Goal: Information Seeking & Learning: Learn about a topic

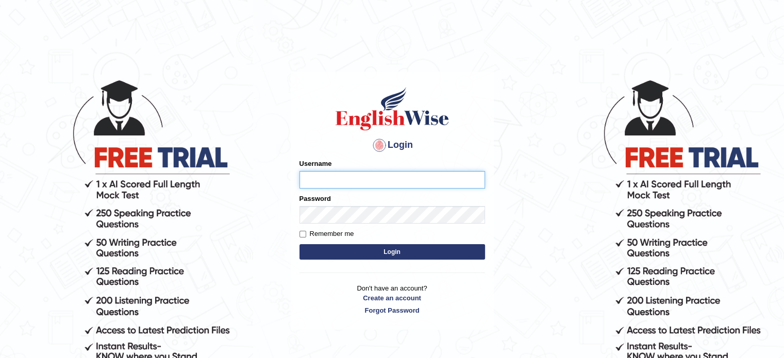
type input "EllenG"
click at [353, 253] on button "Login" at bounding box center [393, 251] width 186 height 15
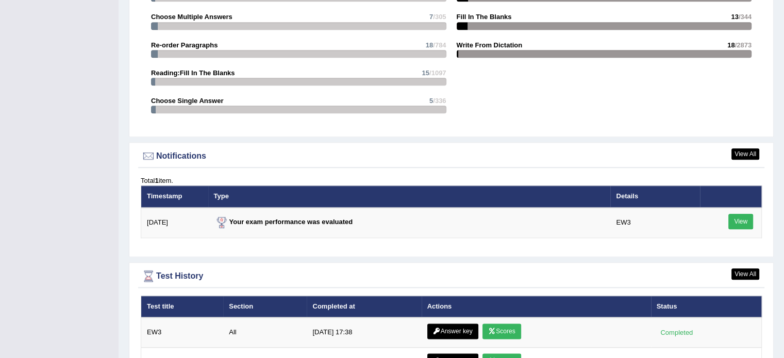
scroll to position [1289, 0]
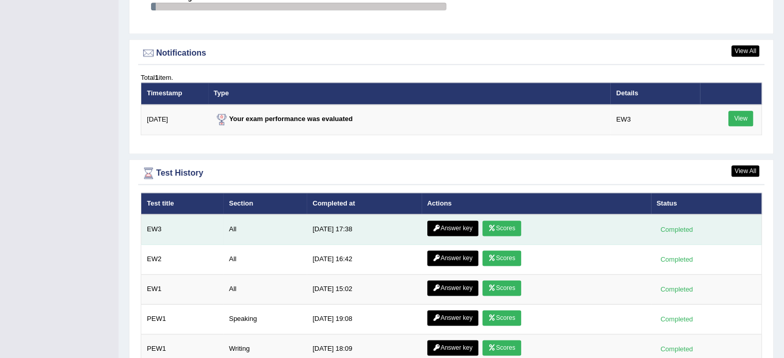
click at [507, 226] on link "Scores" at bounding box center [502, 228] width 38 height 15
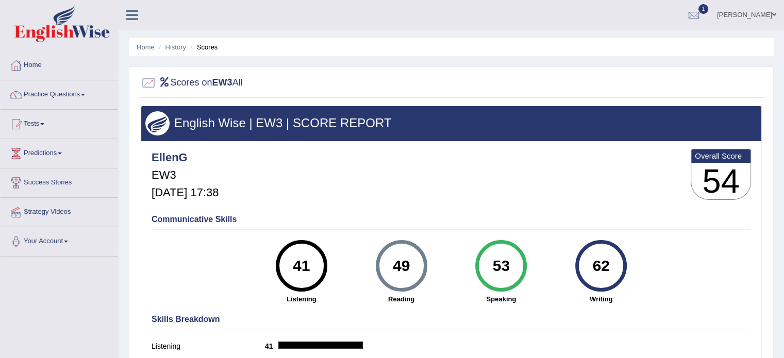
scroll to position [52, 0]
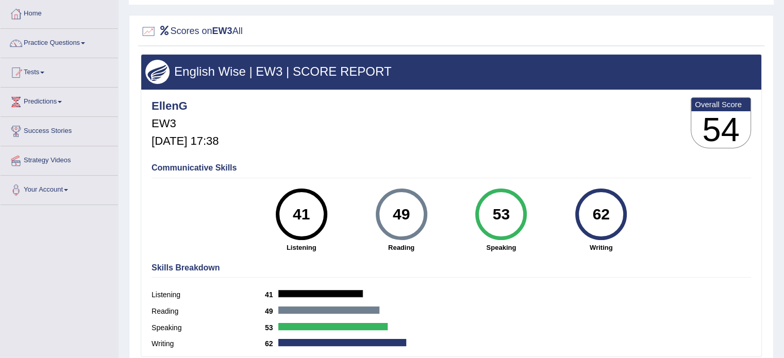
drag, startPoint x: 311, startPoint y: 204, endPoint x: 259, endPoint y: 199, distance: 52.8
click at [259, 199] on div "41 Listening" at bounding box center [302, 221] width 100 height 64
click at [291, 215] on div "41" at bounding box center [302, 214] width 38 height 43
click at [315, 233] on div "41" at bounding box center [302, 215] width 52 height 52
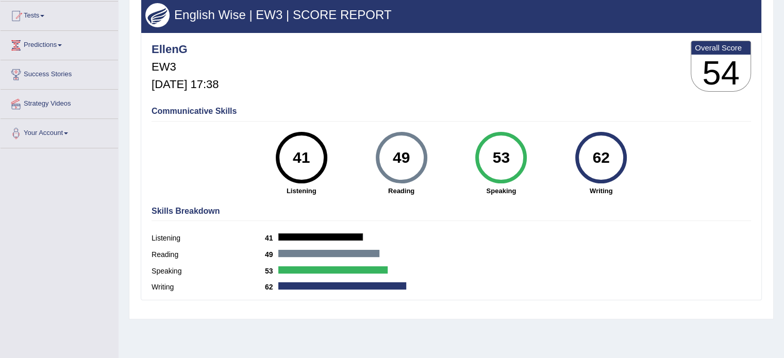
scroll to position [132, 0]
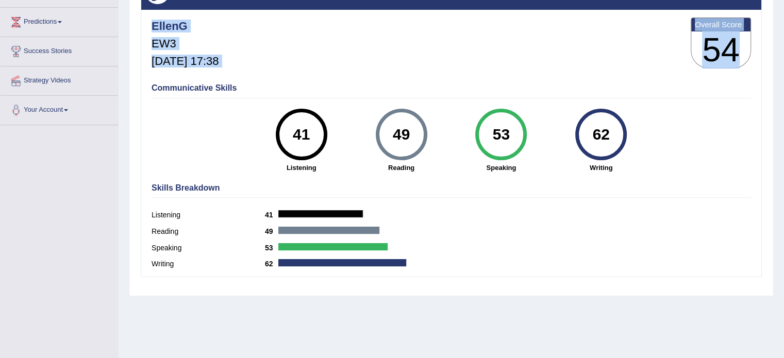
drag, startPoint x: 740, startPoint y: 49, endPoint x: 688, endPoint y: 42, distance: 52.6
click at [688, 42] on div "EllenG EW3 Aug 29, 2025, 17:38 Overall Score 54" at bounding box center [451, 45] width 605 height 61
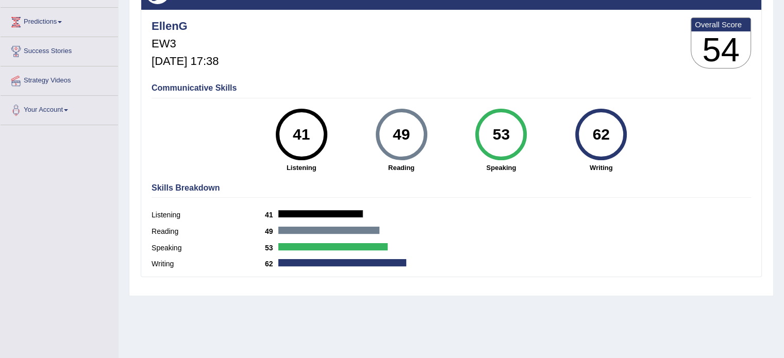
click at [668, 105] on div "Communicative Skills 41 Listening 49 Reading 53 Speaking 62 Writing" at bounding box center [451, 126] width 605 height 97
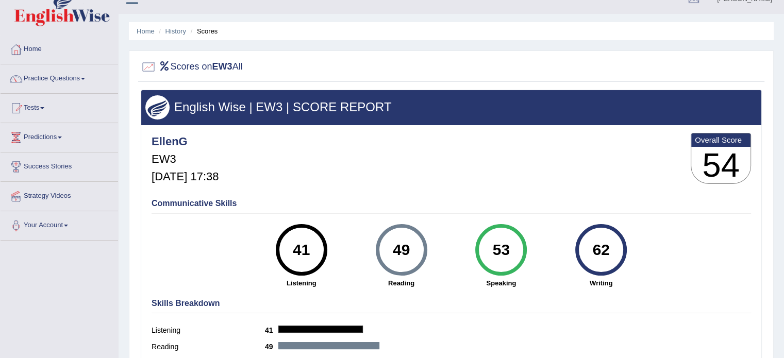
scroll to position [0, 0]
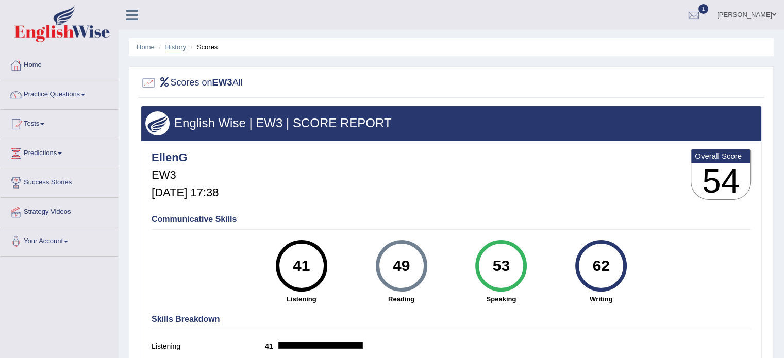
click at [179, 47] on link "History" at bounding box center [176, 47] width 21 height 8
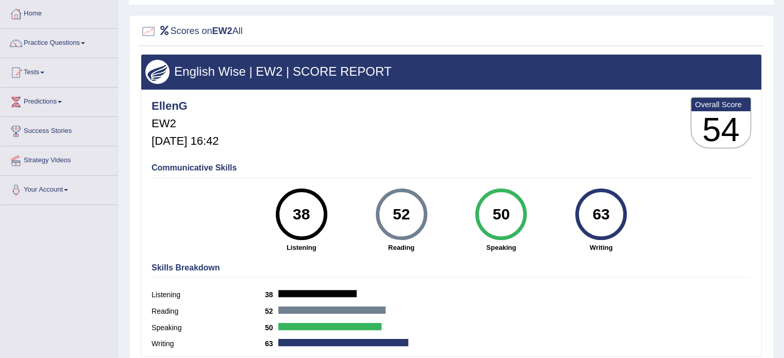
drag, startPoint x: 639, startPoint y: 237, endPoint x: 152, endPoint y: 160, distance: 493.4
click at [152, 160] on div "Communicative Skills 38 Listening 52 Reading 50 Speaking 63 Writing" at bounding box center [451, 206] width 605 height 97
click at [264, 243] on strong "Listening" at bounding box center [302, 248] width 90 height 10
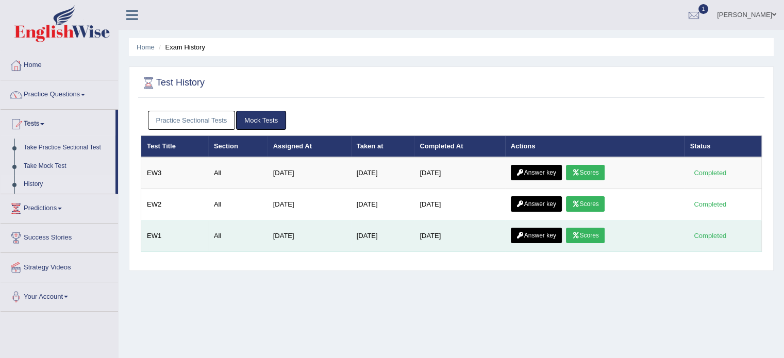
click at [598, 239] on link "Scores" at bounding box center [585, 235] width 38 height 15
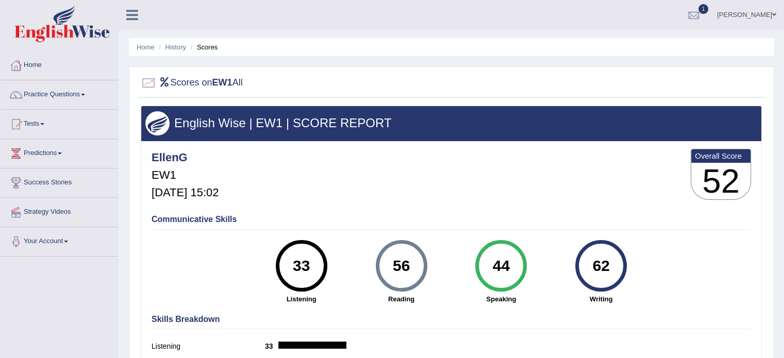
scroll to position [52, 0]
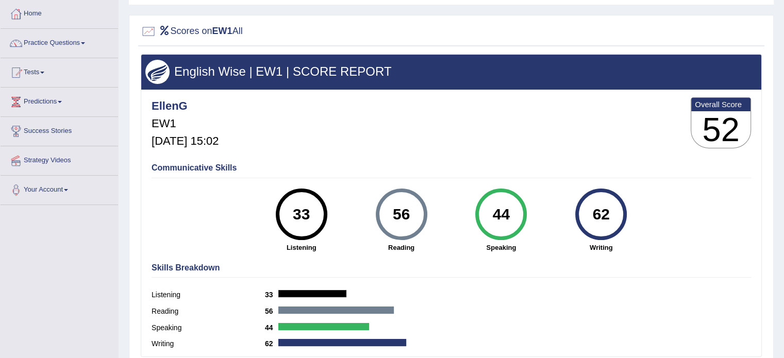
drag, startPoint x: 511, startPoint y: 214, endPoint x: 488, endPoint y: 214, distance: 23.2
click at [488, 214] on div "44" at bounding box center [502, 214] width 38 height 43
drag, startPoint x: 302, startPoint y: 215, endPoint x: 292, endPoint y: 214, distance: 9.9
click at [292, 214] on div "33" at bounding box center [302, 214] width 38 height 43
drag, startPoint x: 325, startPoint y: 211, endPoint x: 327, endPoint y: 231, distance: 19.2
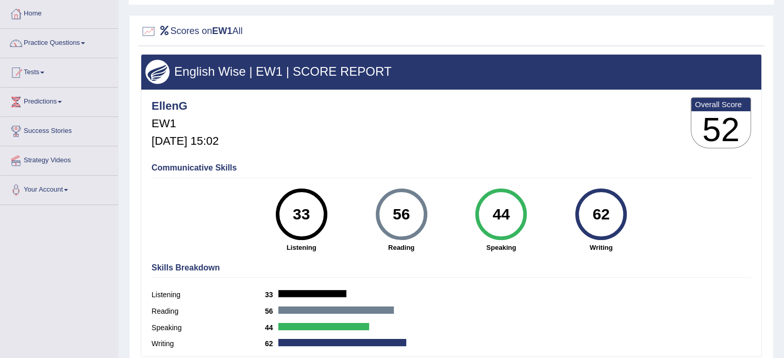
click at [327, 231] on div "33 Listening" at bounding box center [302, 221] width 100 height 64
drag, startPoint x: 513, startPoint y: 214, endPoint x: 280, endPoint y: 219, distance: 232.6
click at [280, 189] on div "33 Listening 56 Reading 44 Speaking 62 Writing" at bounding box center [452, 189] width 600 height 0
click at [565, 264] on h4 "Skills Breakdown" at bounding box center [452, 268] width 600 height 9
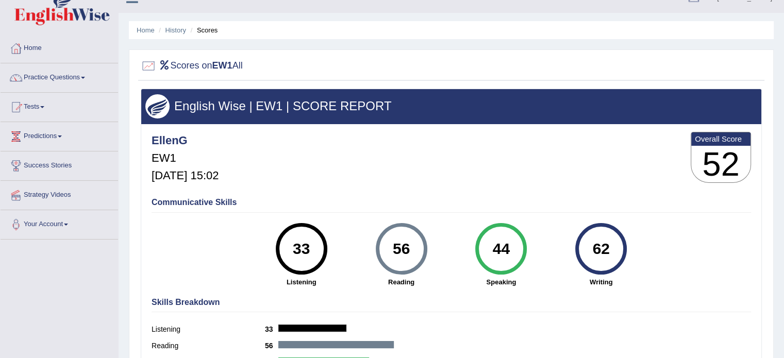
scroll to position [0, 0]
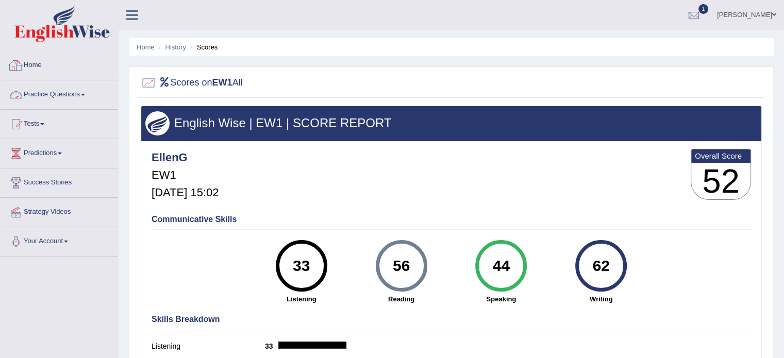
click at [41, 61] on link "Home" at bounding box center [60, 64] width 118 height 26
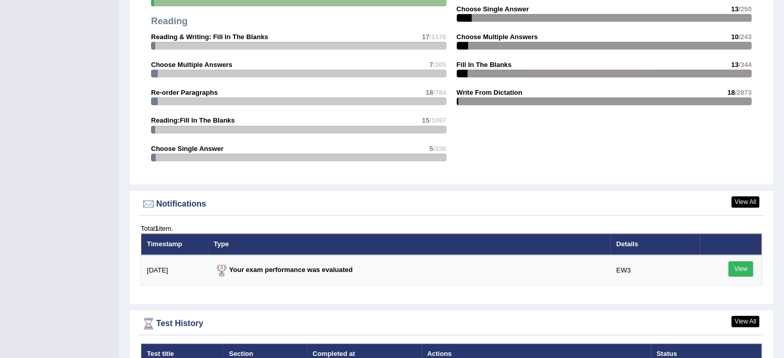
scroll to position [1186, 0]
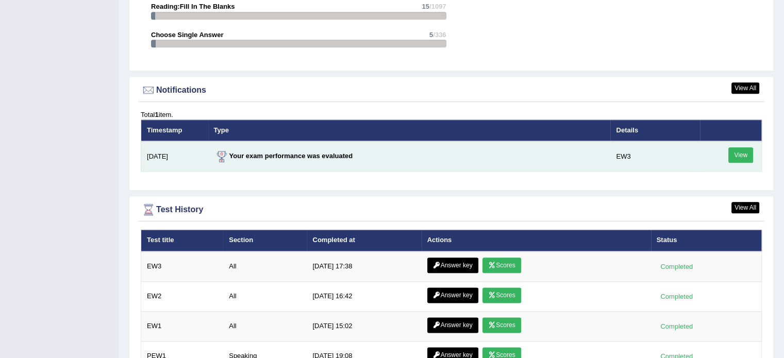
click at [745, 156] on link "View" at bounding box center [741, 154] width 25 height 15
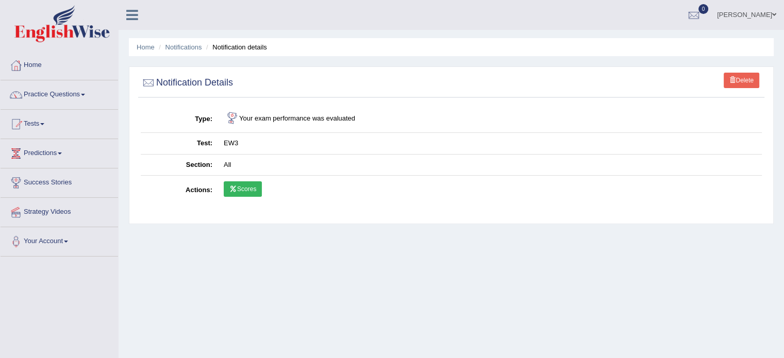
click at [132, 60] on div "Home Notifications Notification details Delete Notification Details Type Your e…" at bounding box center [452, 258] width 666 height 516
click at [142, 44] on link "Home" at bounding box center [146, 47] width 18 height 8
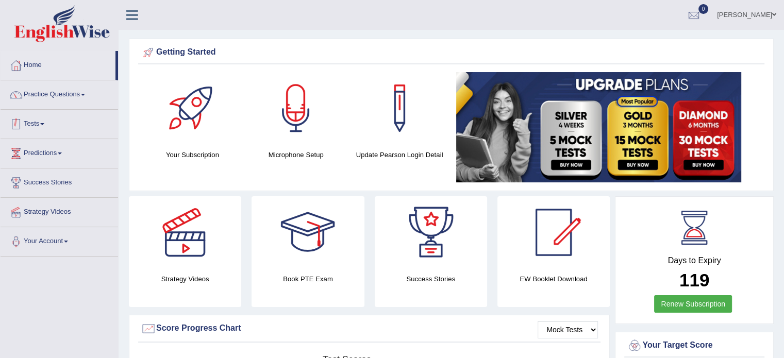
click at [57, 101] on link "Practice Questions" at bounding box center [60, 93] width 118 height 26
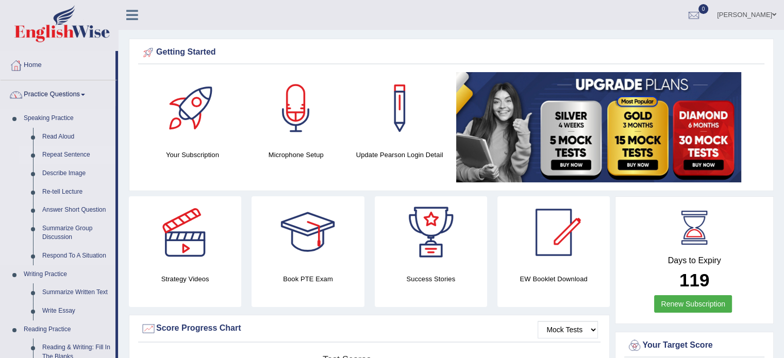
click at [76, 156] on link "Repeat Sentence" at bounding box center [77, 155] width 78 height 19
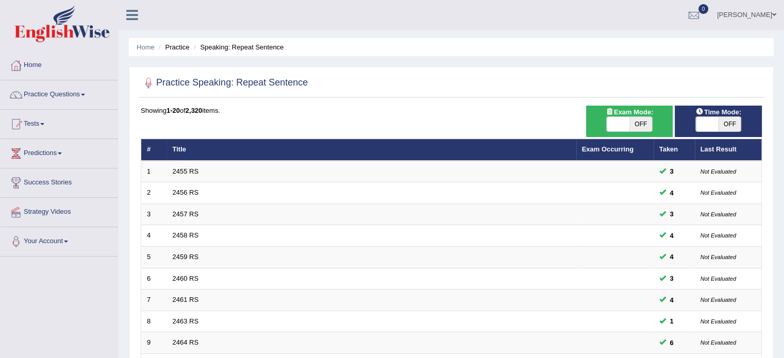
click at [721, 125] on span "OFF" at bounding box center [730, 124] width 23 height 14
checkbox input "true"
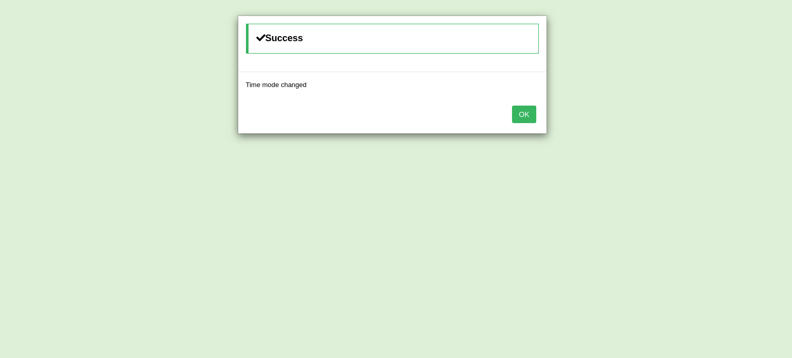
click at [516, 116] on button "OK" at bounding box center [524, 115] width 24 height 18
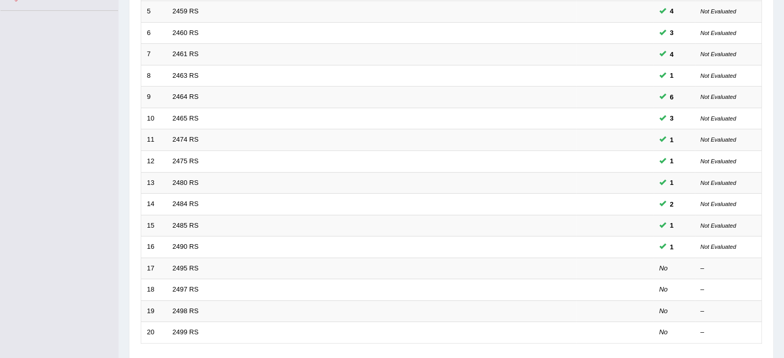
scroll to position [258, 0]
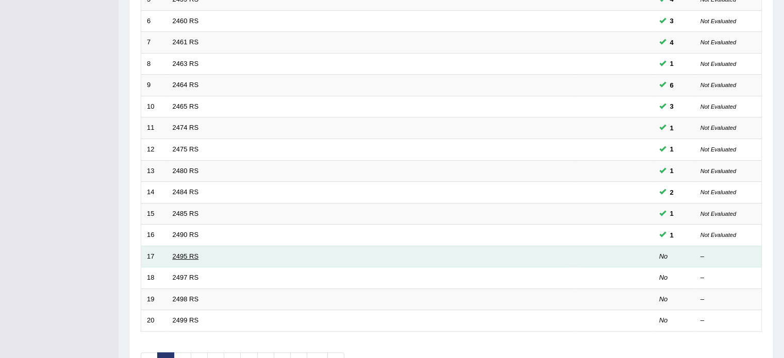
click at [177, 253] on link "2495 RS" at bounding box center [186, 257] width 26 height 8
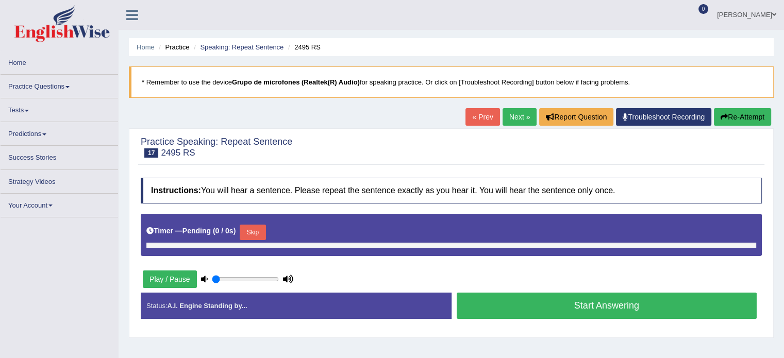
type input "1"
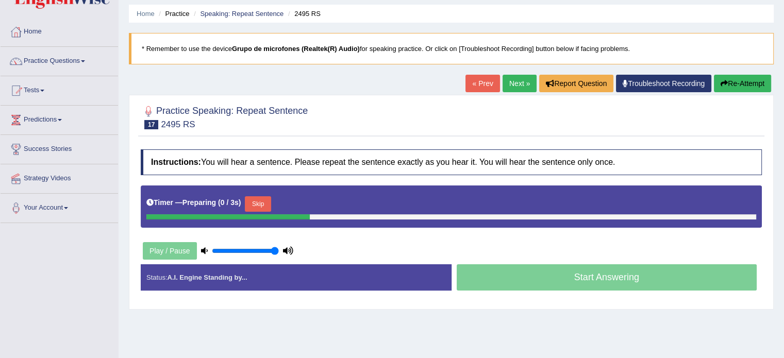
scroll to position [52, 0]
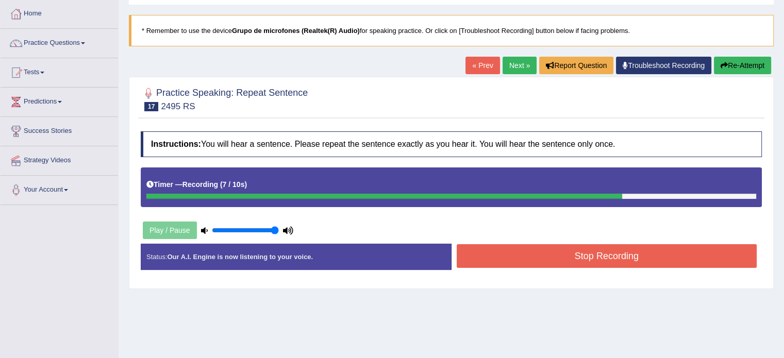
click at [581, 254] on button "Stop Recording" at bounding box center [607, 256] width 301 height 24
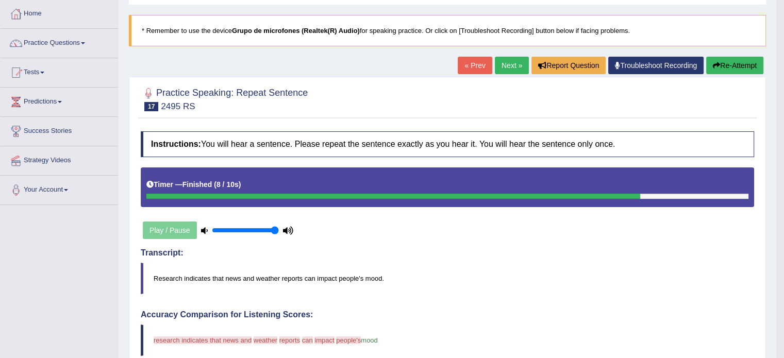
click at [730, 61] on button "Re-Attempt" at bounding box center [735, 66] width 57 height 18
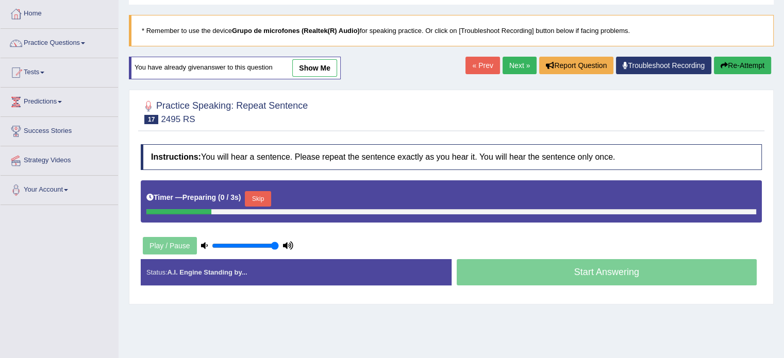
scroll to position [52, 0]
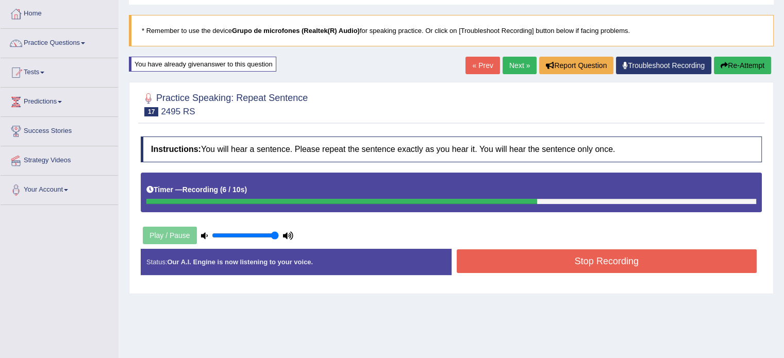
click at [586, 267] on button "Stop Recording" at bounding box center [607, 262] width 301 height 24
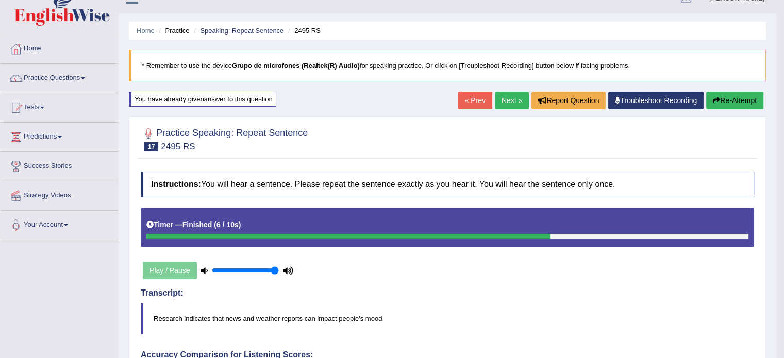
scroll to position [0, 0]
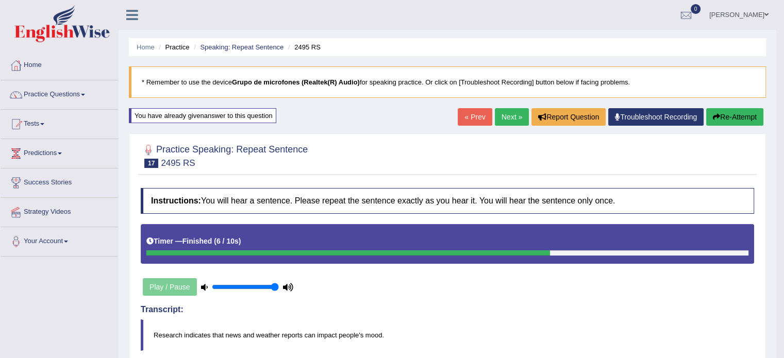
click at [722, 114] on button "Re-Attempt" at bounding box center [735, 117] width 57 height 18
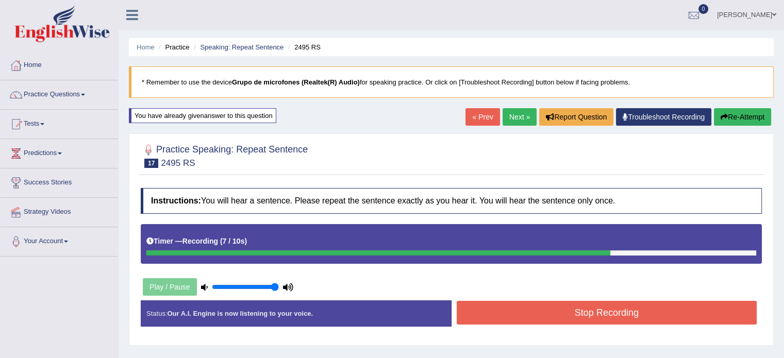
click at [531, 315] on button "Stop Recording" at bounding box center [607, 313] width 301 height 24
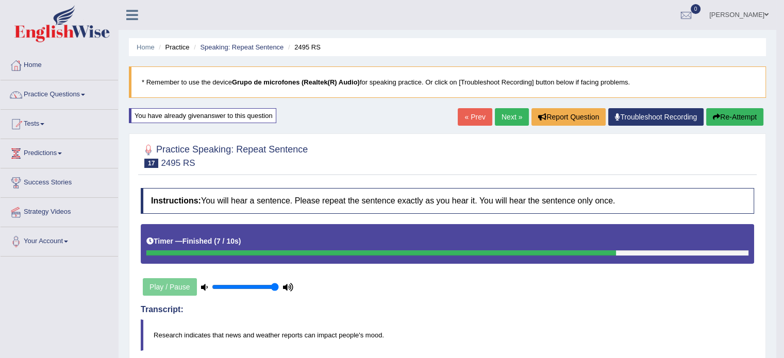
click at [517, 115] on link "Next »" at bounding box center [512, 117] width 34 height 18
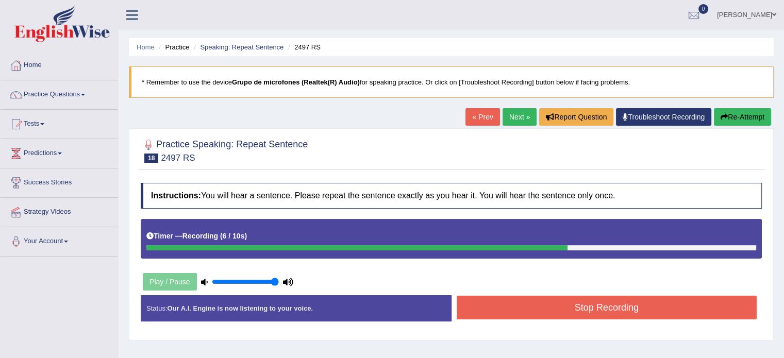
click at [507, 308] on button "Stop Recording" at bounding box center [607, 308] width 301 height 24
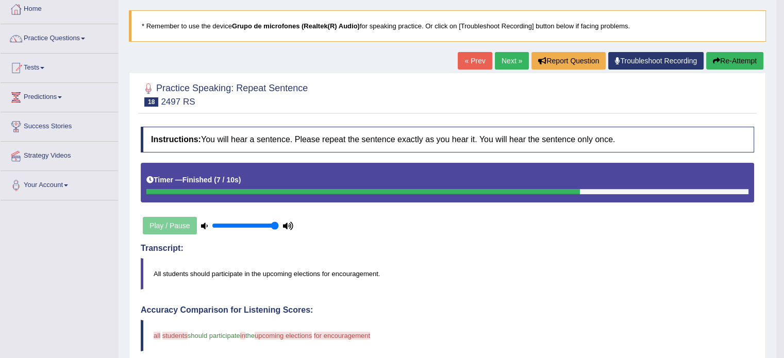
scroll to position [52, 0]
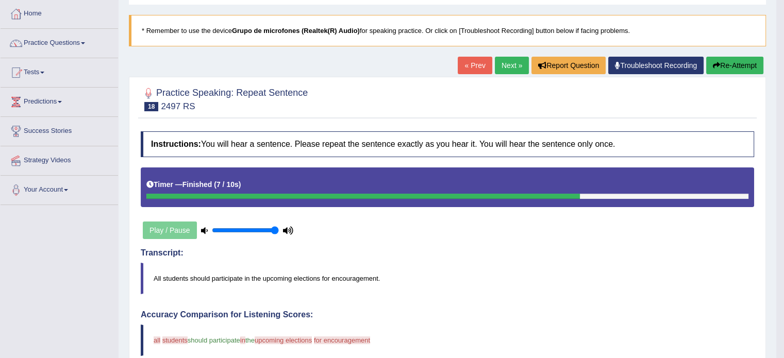
click at [515, 59] on link "Next »" at bounding box center [512, 66] width 34 height 18
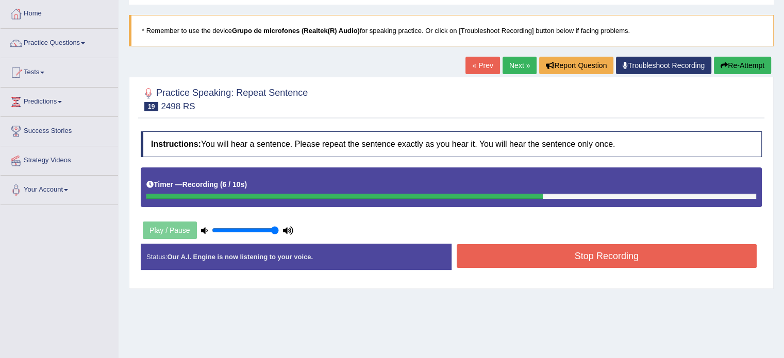
click at [497, 260] on button "Stop Recording" at bounding box center [607, 256] width 301 height 24
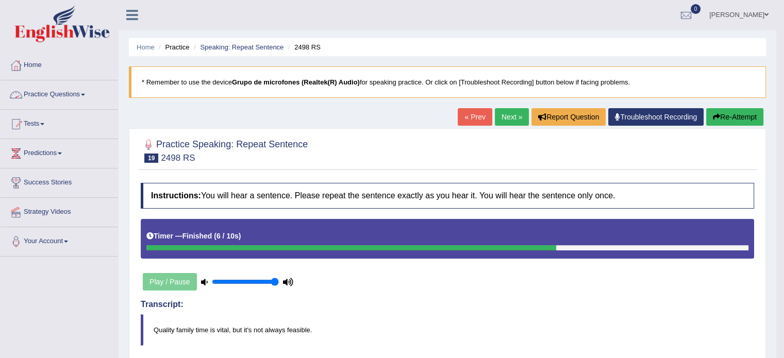
click at [56, 91] on link "Practice Questions" at bounding box center [60, 93] width 118 height 26
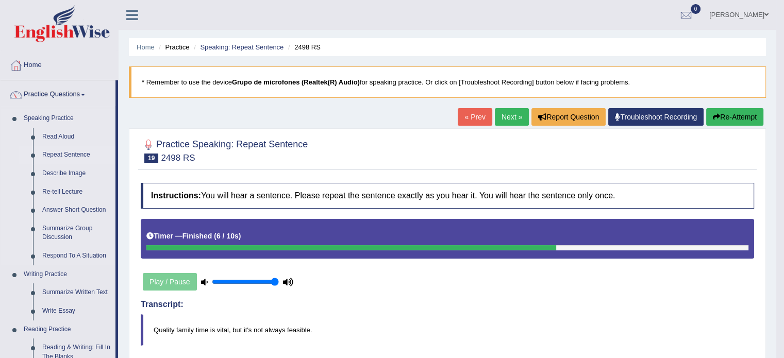
click at [52, 156] on link "Repeat Sentence" at bounding box center [77, 155] width 78 height 19
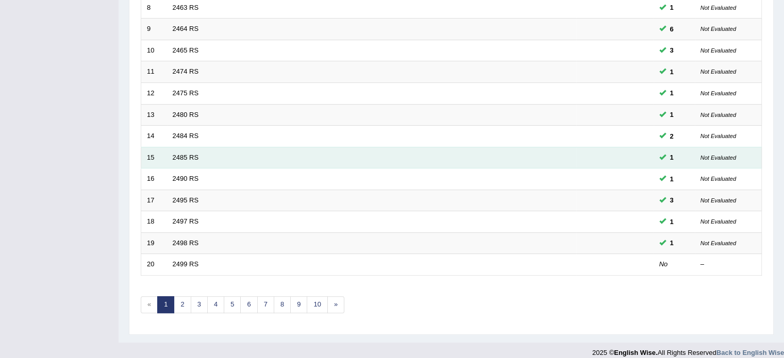
scroll to position [321, 0]
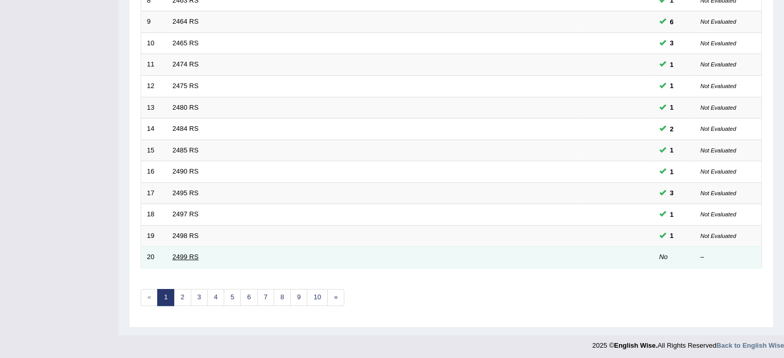
click at [183, 254] on link "2499 RS" at bounding box center [186, 257] width 26 height 8
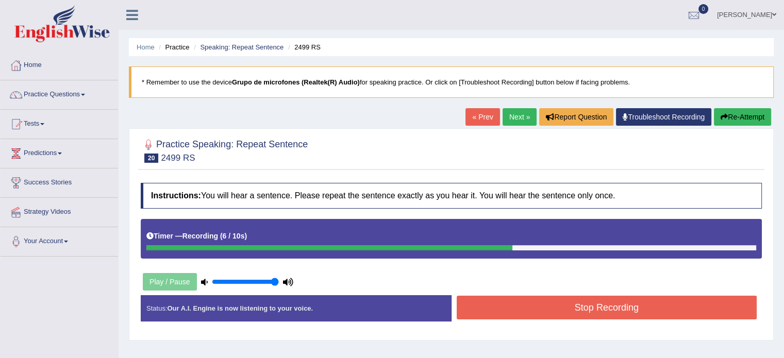
click at [545, 307] on button "Stop Recording" at bounding box center [607, 308] width 301 height 24
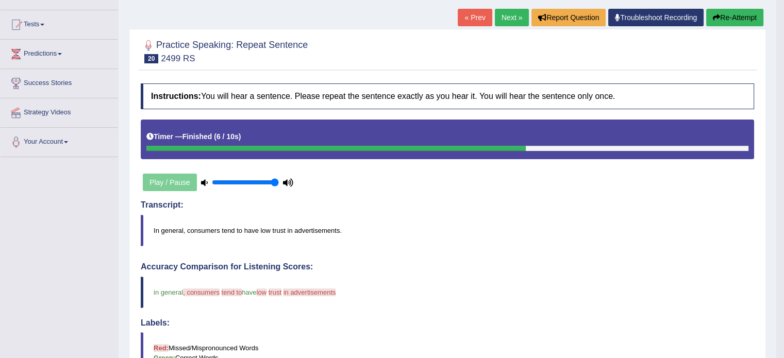
scroll to position [52, 0]
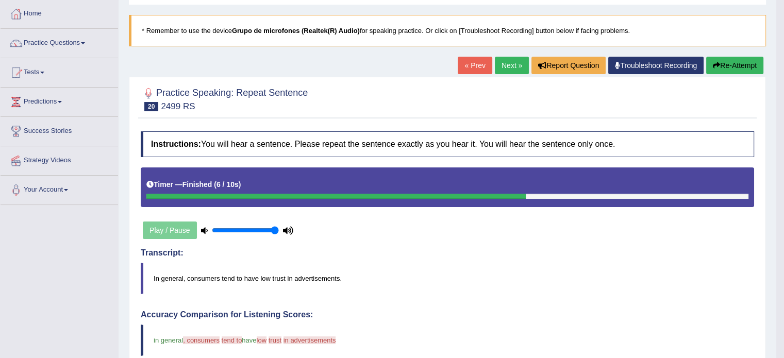
click at [507, 68] on link "Next »" at bounding box center [512, 66] width 34 height 18
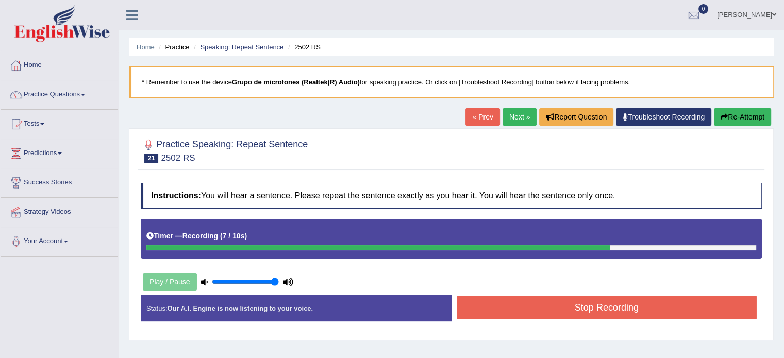
click at [546, 302] on button "Stop Recording" at bounding box center [607, 308] width 301 height 24
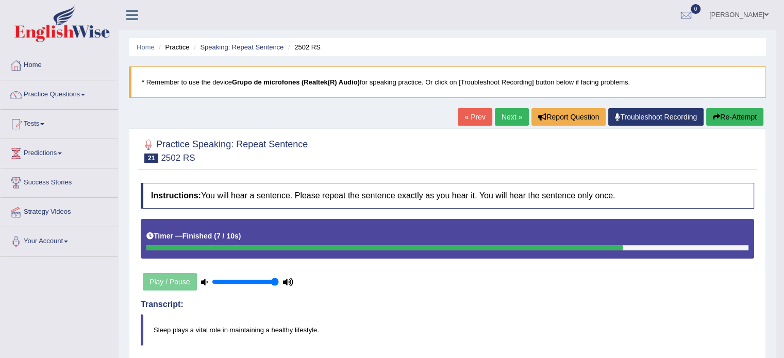
click at [718, 117] on icon "button" at bounding box center [716, 116] width 7 height 7
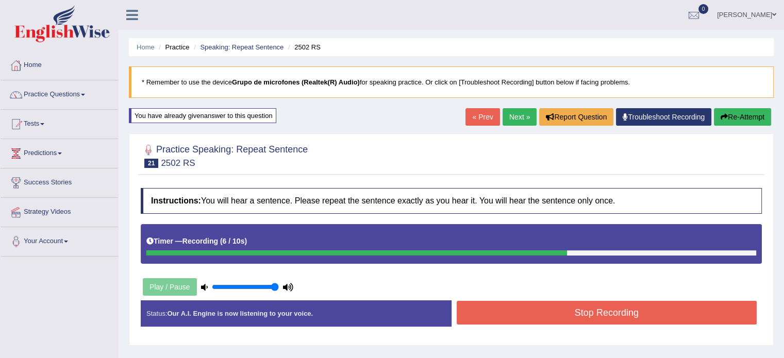
click at [497, 311] on button "Stop Recording" at bounding box center [607, 313] width 301 height 24
